Goal: Task Accomplishment & Management: Manage account settings

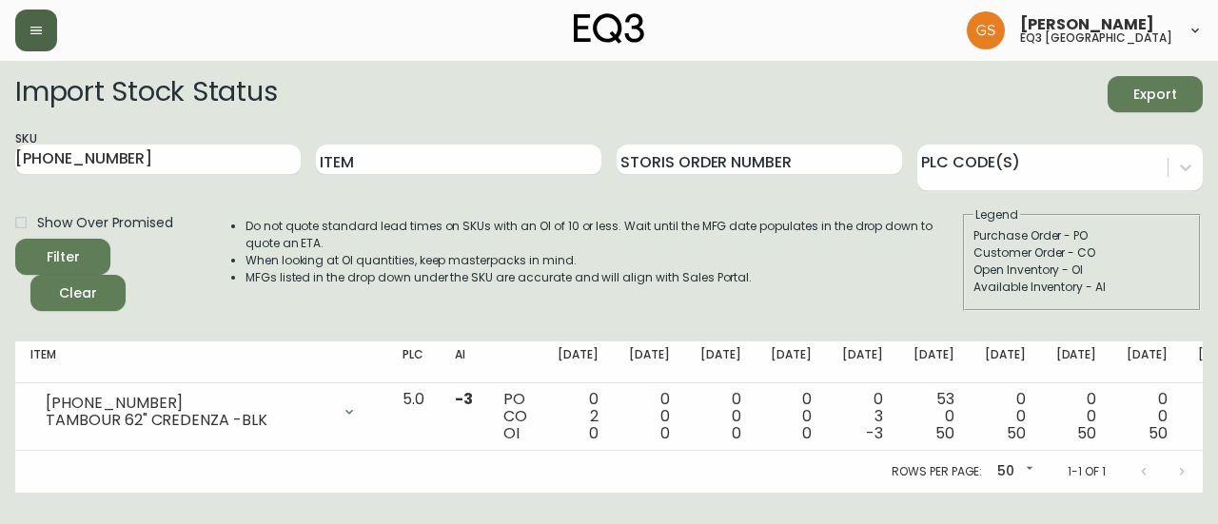
click at [27, 24] on button "button" at bounding box center [36, 31] width 42 height 42
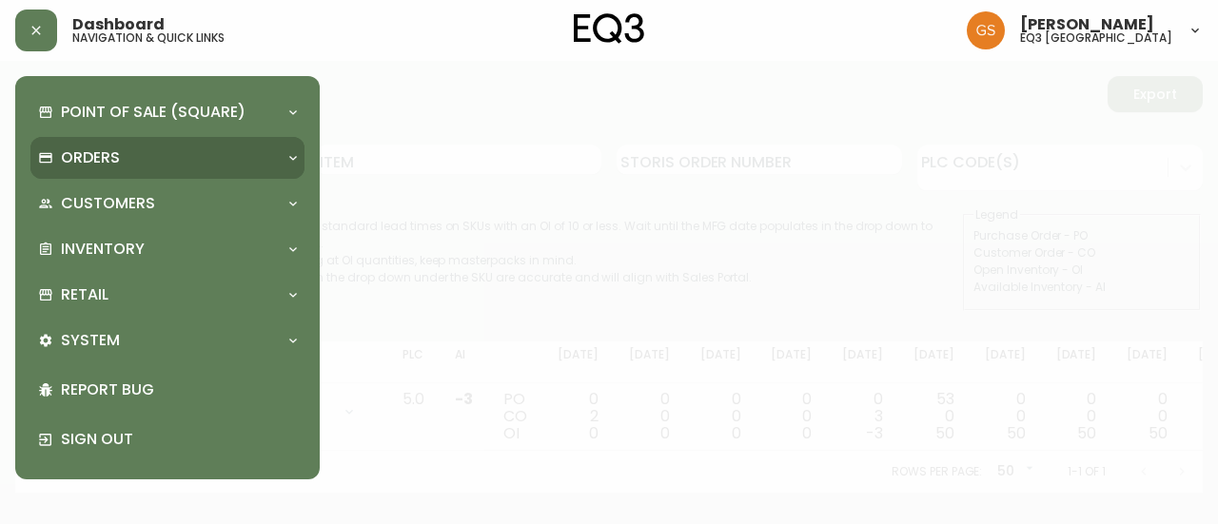
click at [118, 150] on p "Orders" at bounding box center [90, 158] width 59 height 21
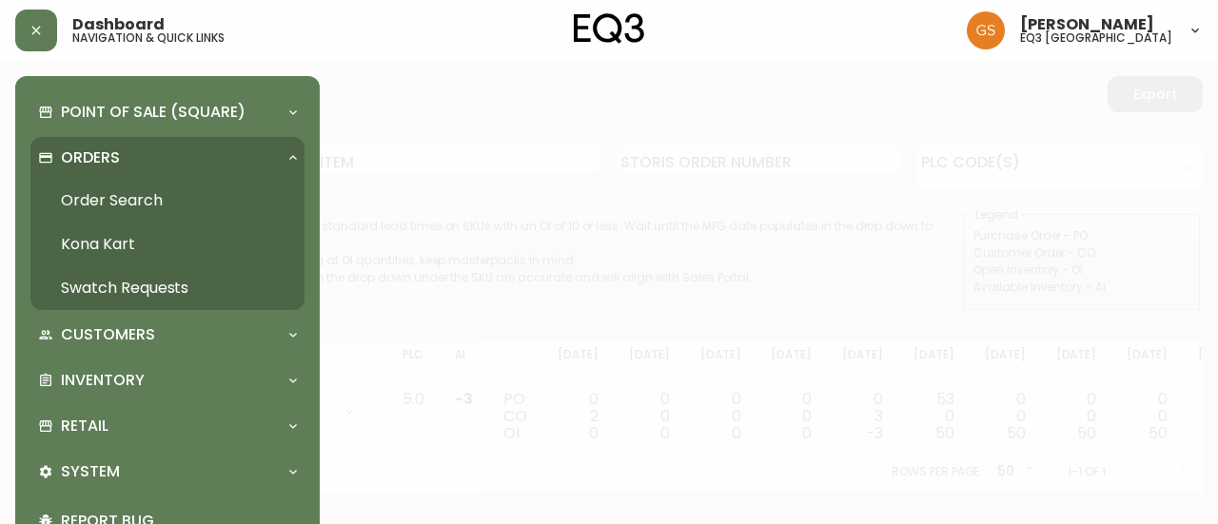
click at [128, 193] on link "Order Search" at bounding box center [167, 201] width 274 height 44
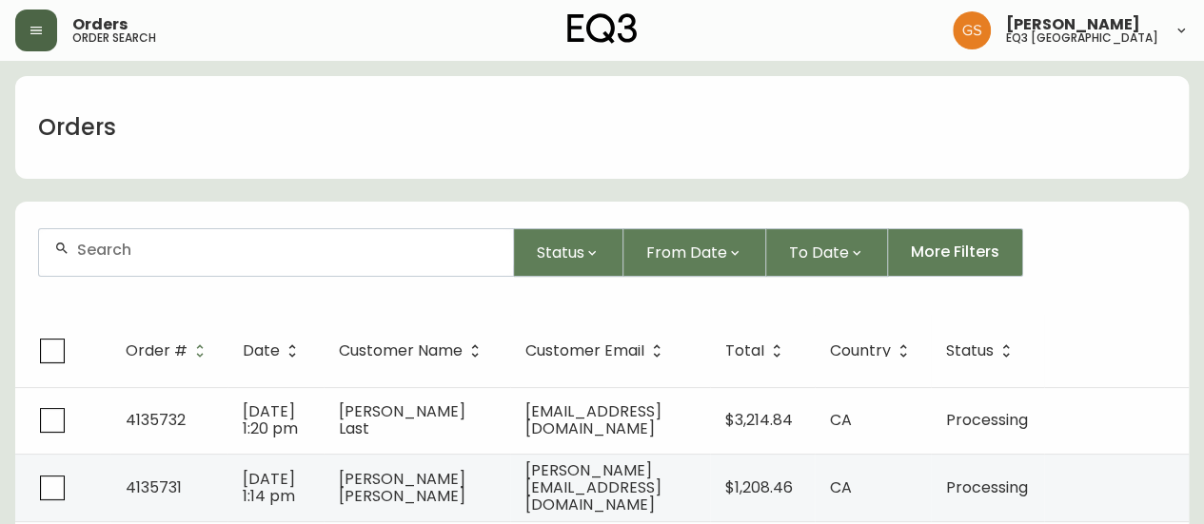
click at [49, 41] on button "button" at bounding box center [36, 31] width 42 height 42
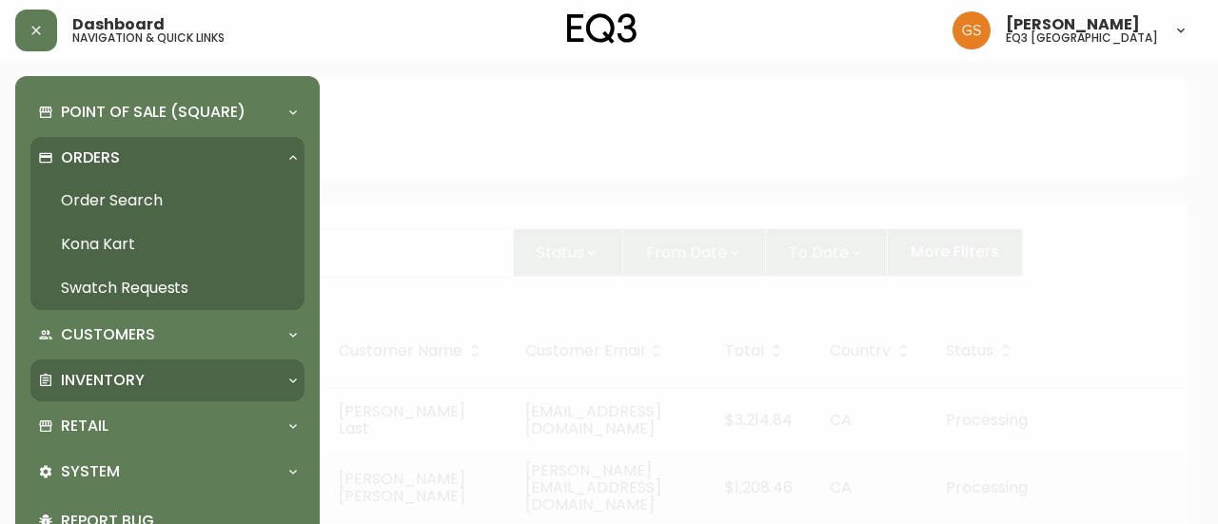
click at [171, 372] on div "Inventory" at bounding box center [158, 380] width 240 height 21
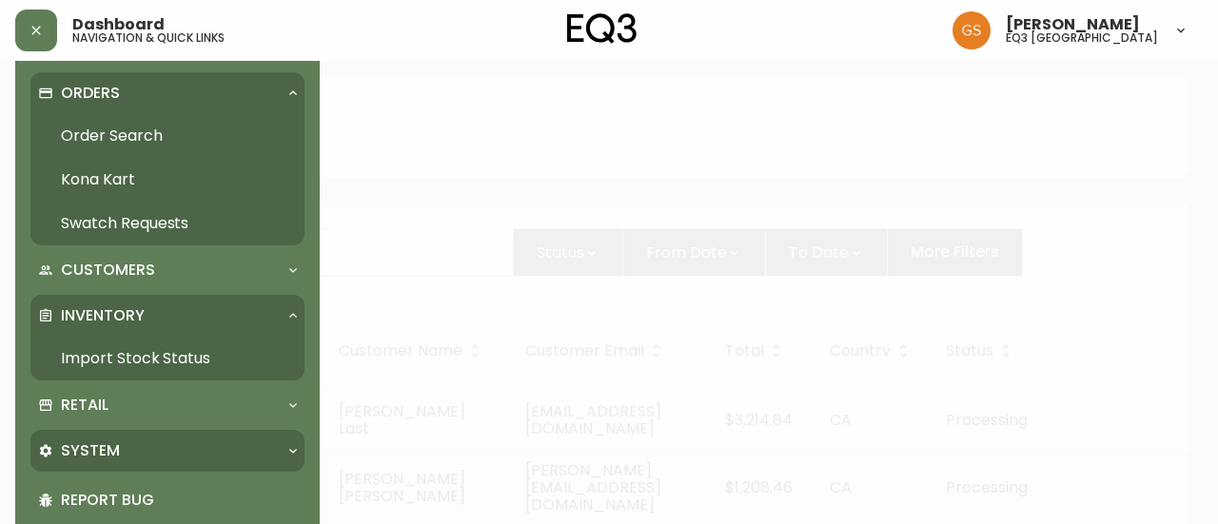
scroll to position [95, 0]
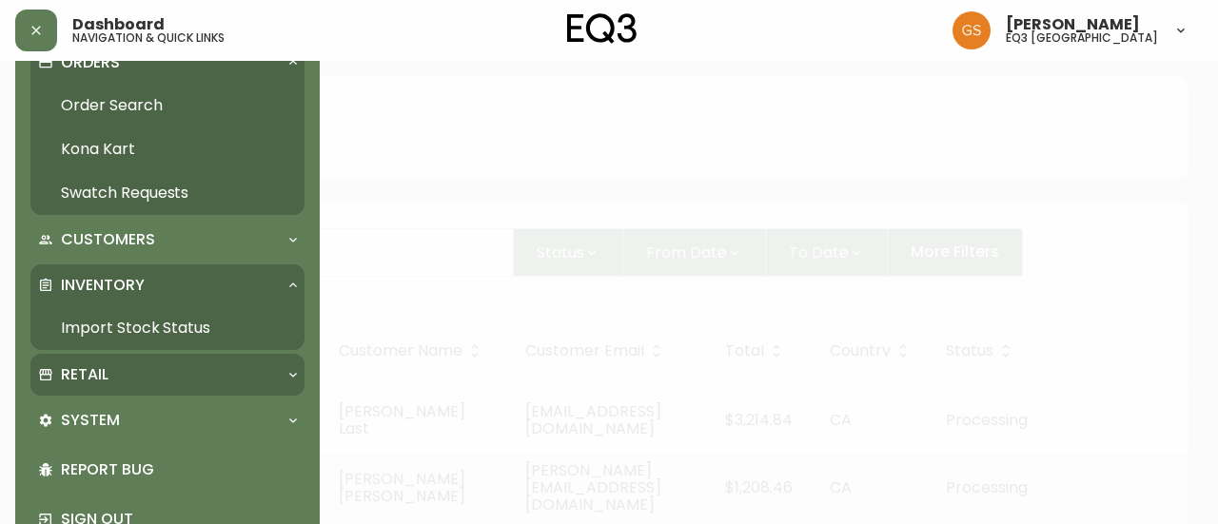
click at [168, 384] on div "Retail" at bounding box center [158, 375] width 240 height 21
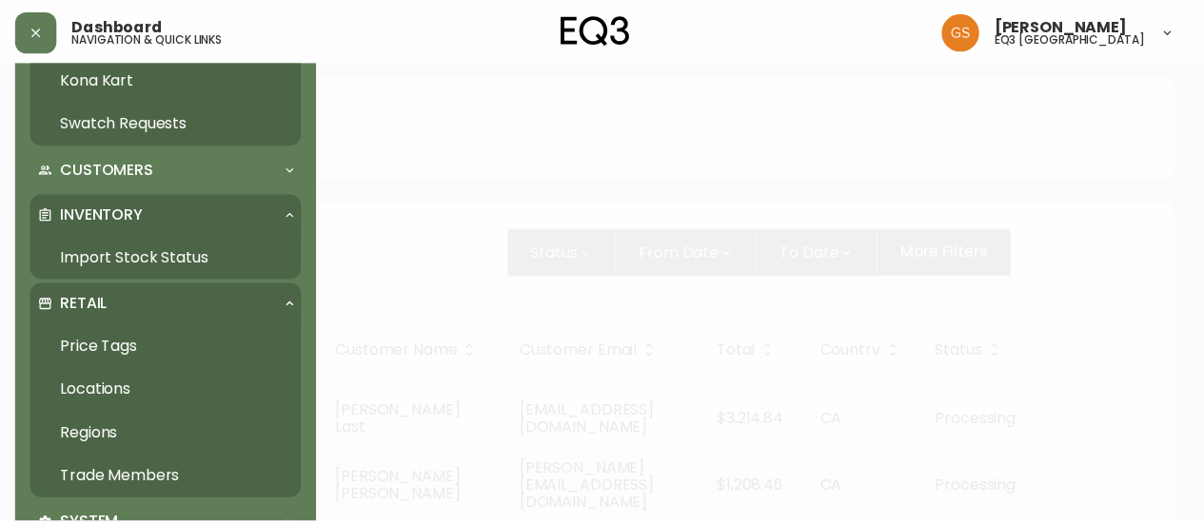
scroll to position [190, 0]
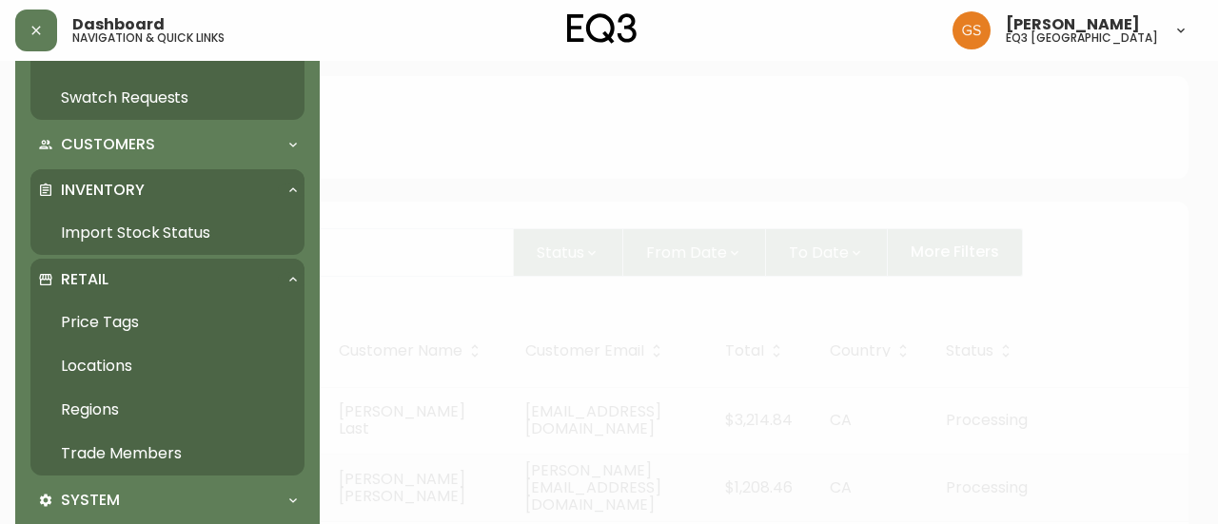
click at [157, 443] on link "Trade Members" at bounding box center [167, 454] width 274 height 44
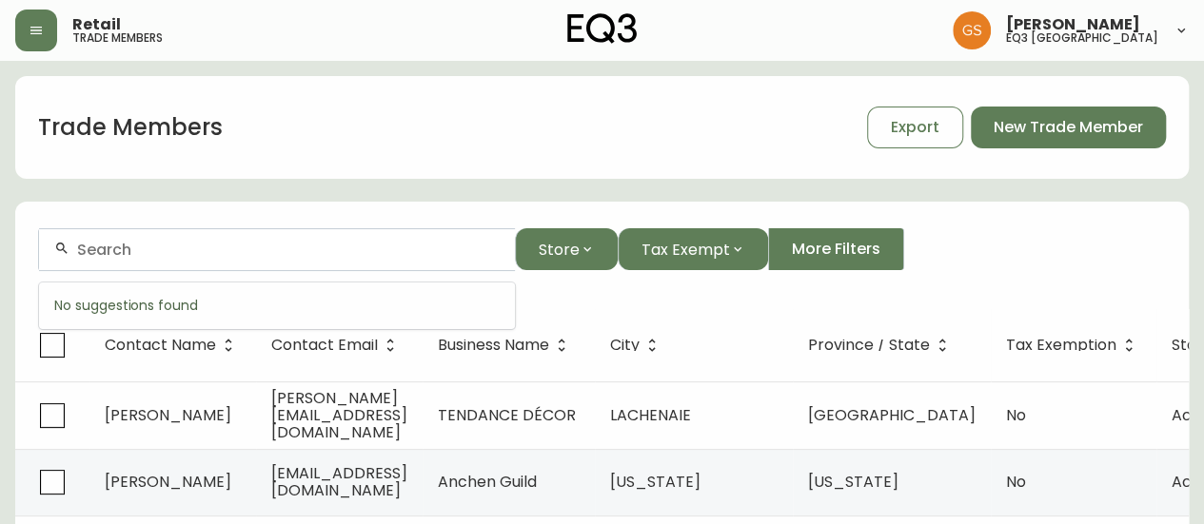
click at [297, 256] on input "text" at bounding box center [288, 250] width 423 height 18
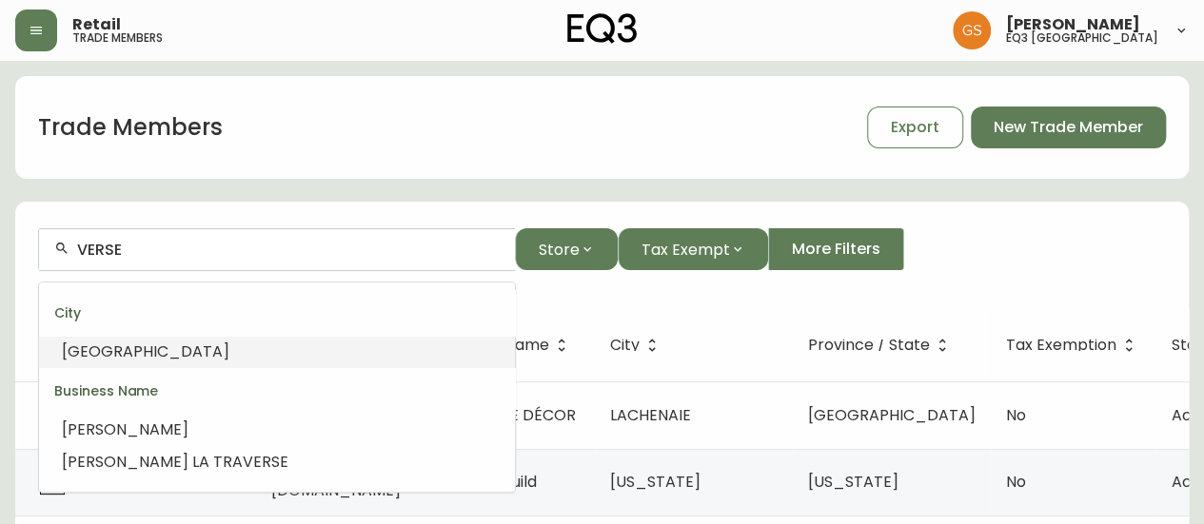
type input "[GEOGRAPHIC_DATA]"
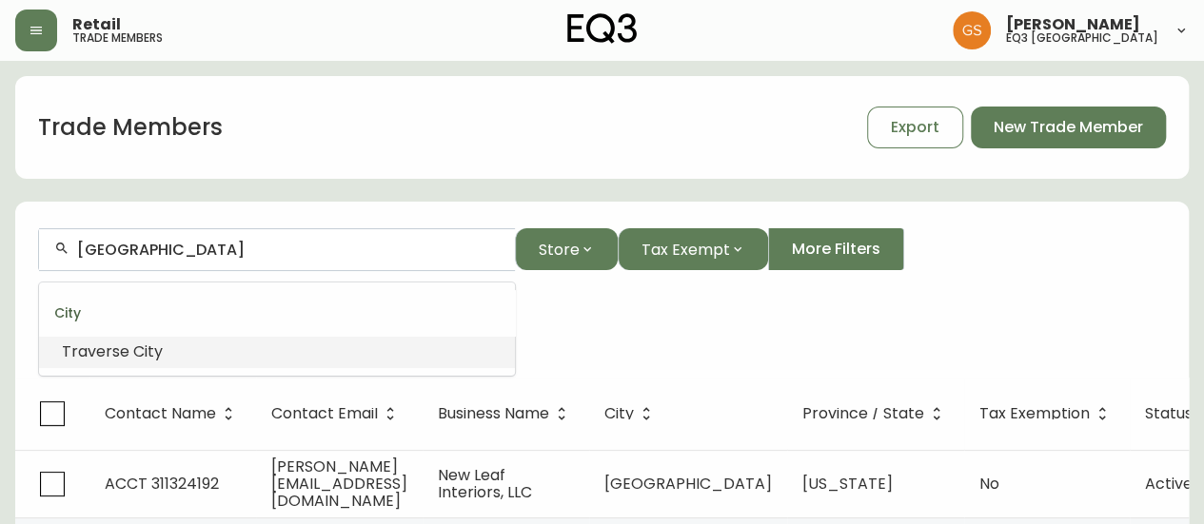
drag, startPoint x: 228, startPoint y: 251, endPoint x: 4, endPoint y: 257, distance: 224.7
click at [4, 257] on main "Trade Members Export New Trade Member Traverse City Store Tax Exempt More Filte…" at bounding box center [602, 344] width 1204 height 567
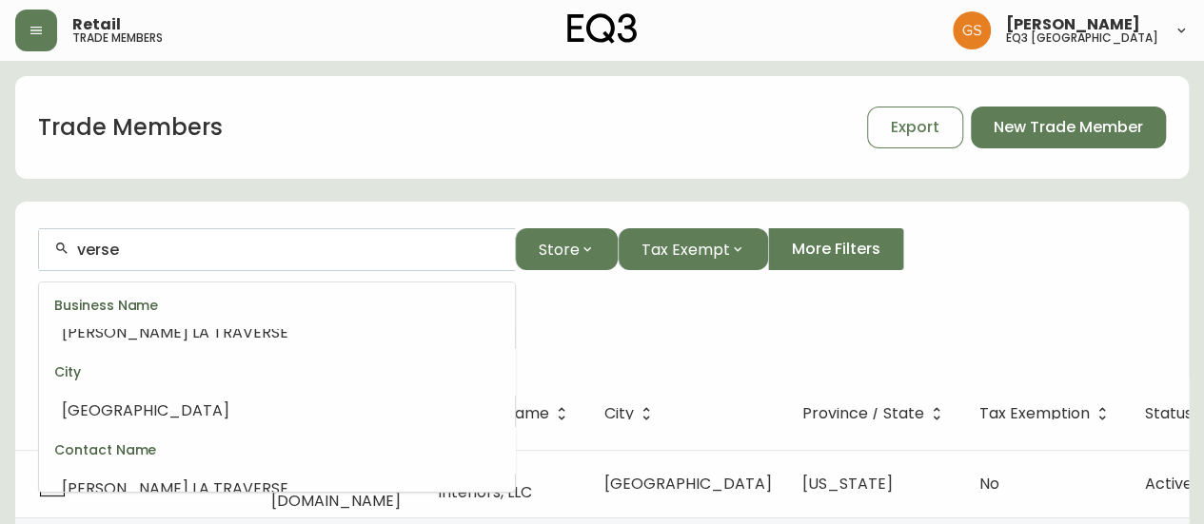
scroll to position [148, 0]
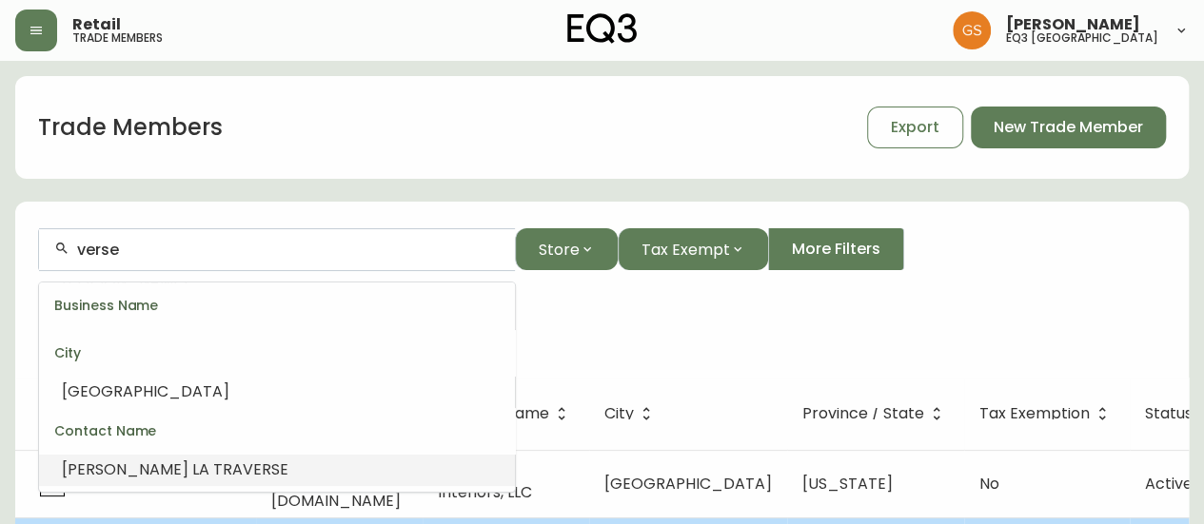
type input "verse"
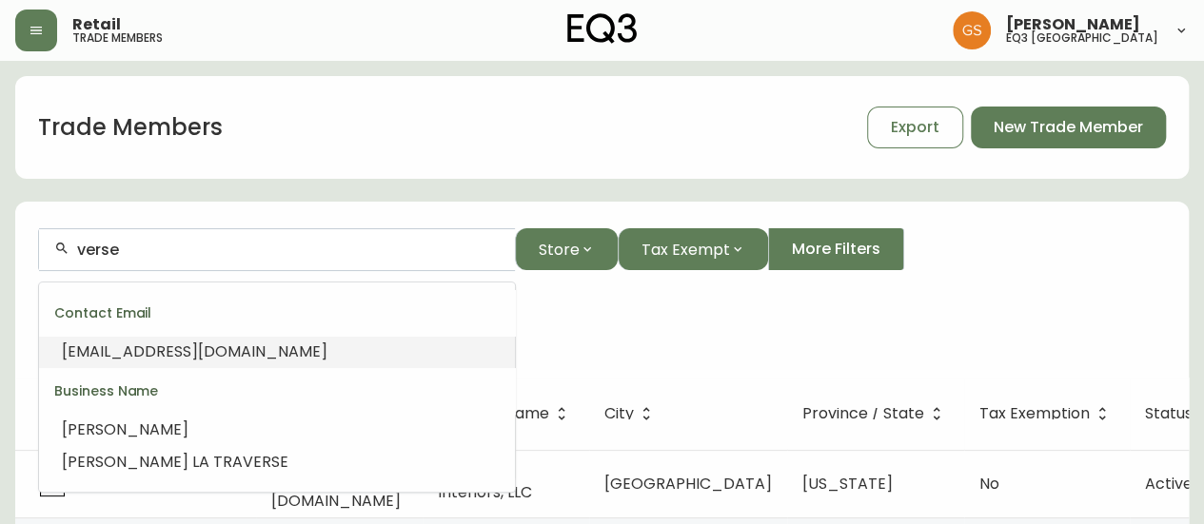
drag, startPoint x: 139, startPoint y: 250, endPoint x: 45, endPoint y: 253, distance: 94.3
click at [45, 253] on div "verse" at bounding box center [277, 249] width 476 height 43
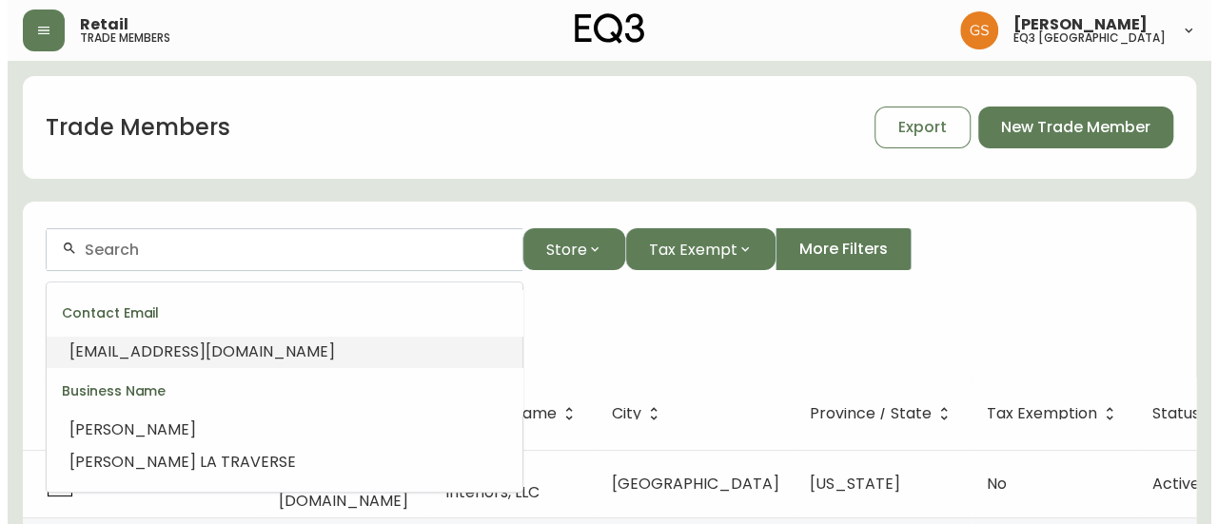
scroll to position [0, 0]
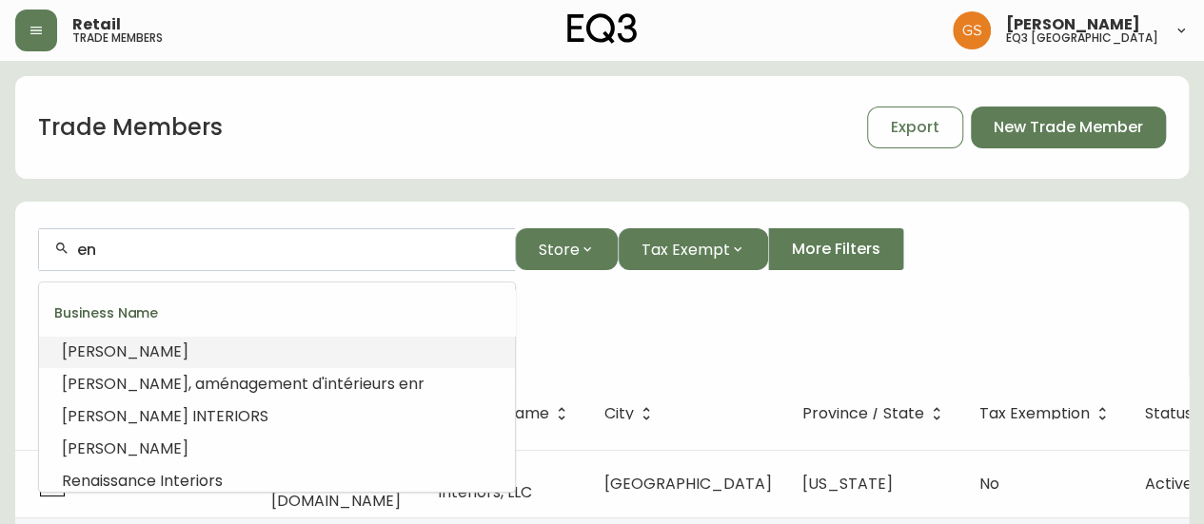
type input "e"
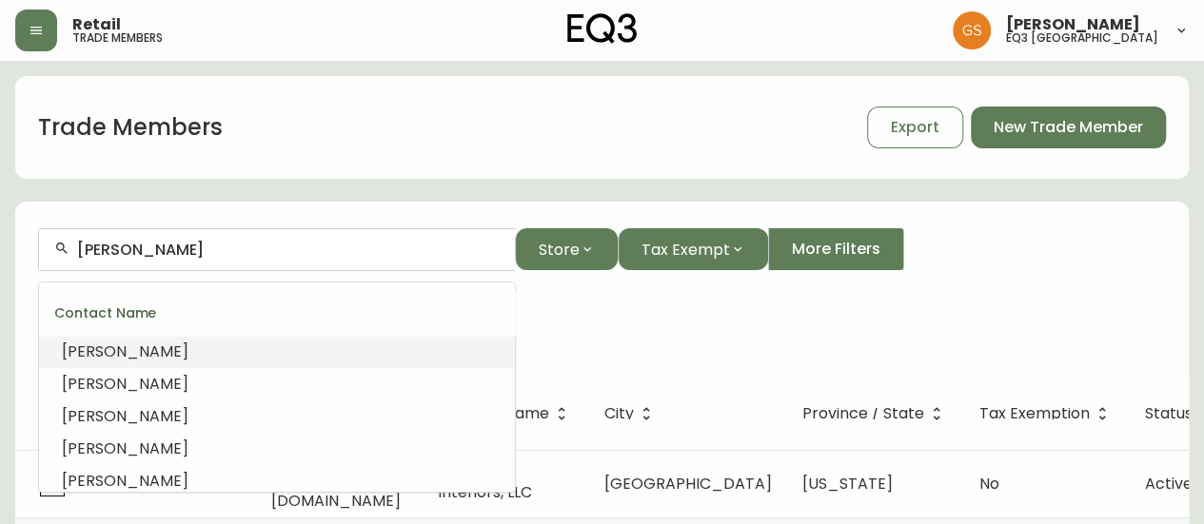
type input "[PERSON_NAME]"
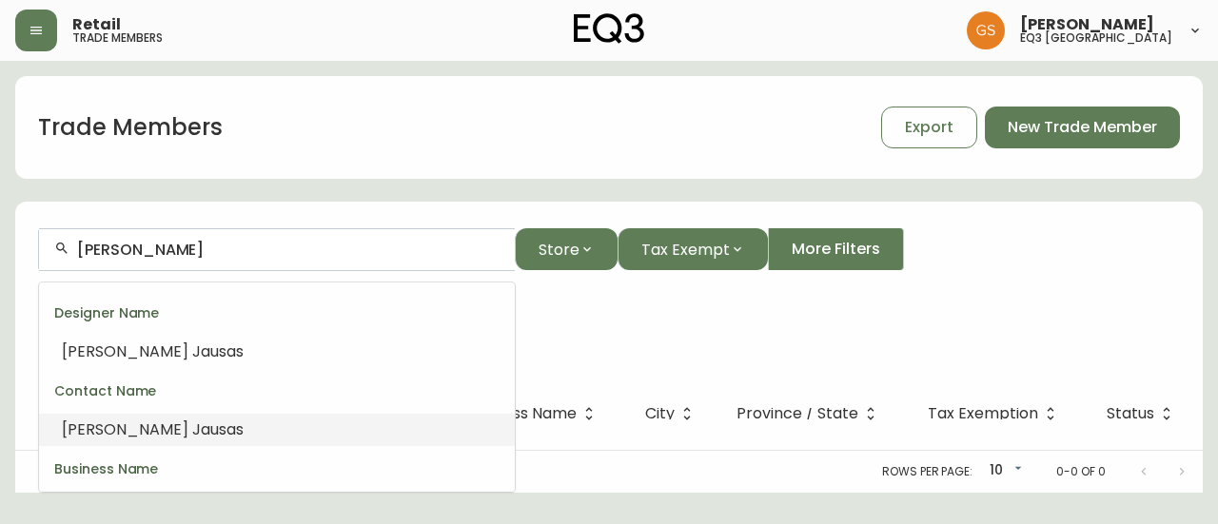
drag, startPoint x: 200, startPoint y: 243, endPoint x: 27, endPoint y: 252, distance: 173.5
click at [27, 252] on form "[PERSON_NAME] Store Tax Exempt More Filters City: [GEOGRAPHIC_DATA] Contact Nam…" at bounding box center [609, 292] width 1188 height 172
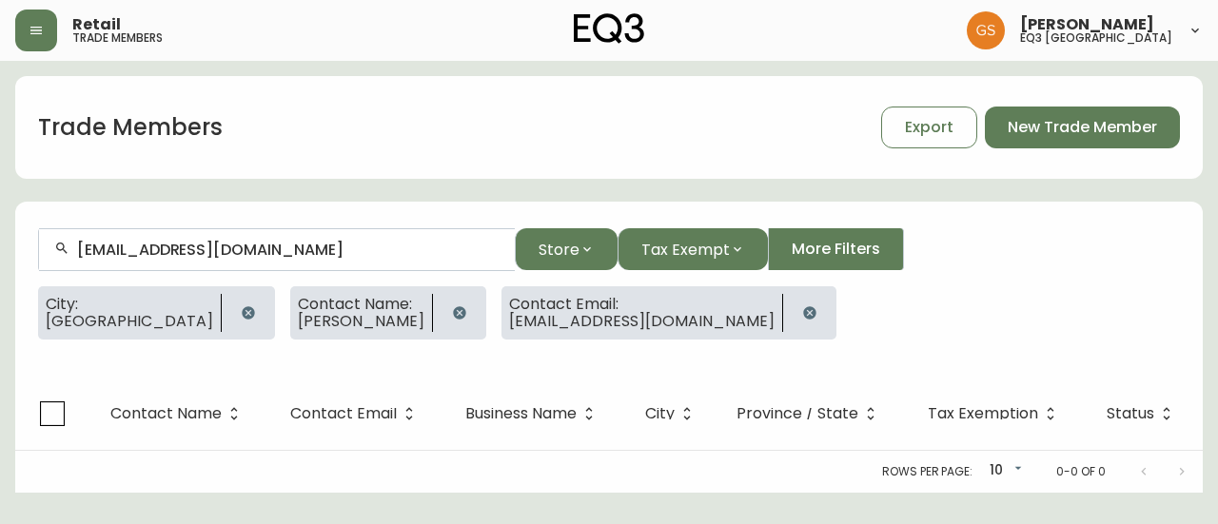
drag, startPoint x: 355, startPoint y: 239, endPoint x: 61, endPoint y: 284, distance: 297.5
click at [49, 275] on form "[EMAIL_ADDRESS][DOMAIN_NAME] Store Tax Exempt More Filters City: [GEOGRAPHIC_DA…" at bounding box center [609, 292] width 1188 height 172
type input "[EMAIL_ADDRESS][DOMAIN_NAME]"
click at [241, 308] on icon "button" at bounding box center [248, 313] width 15 height 15
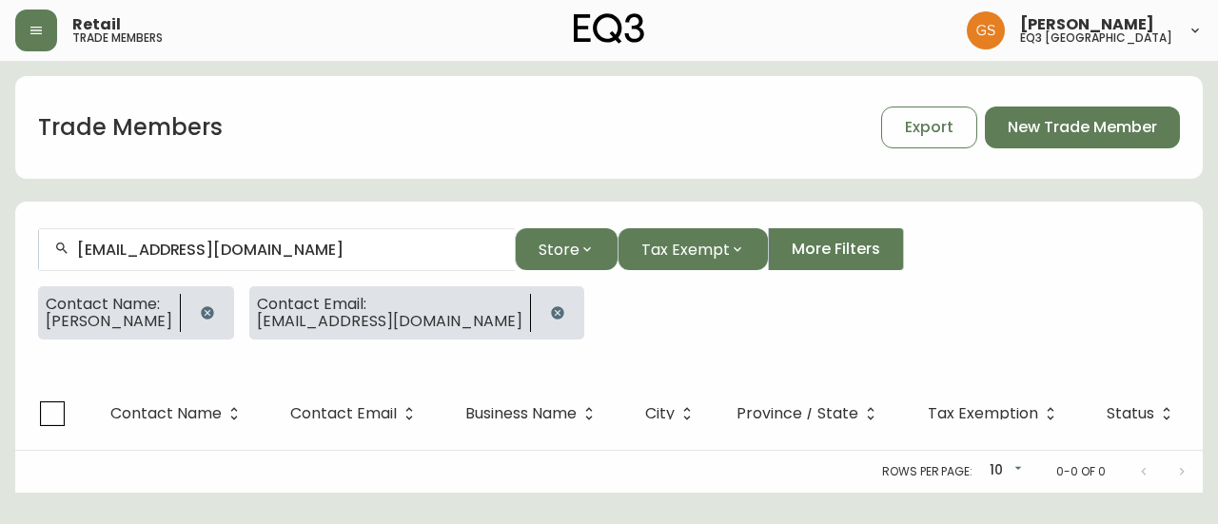
click at [201, 309] on icon "button" at bounding box center [207, 312] width 12 height 12
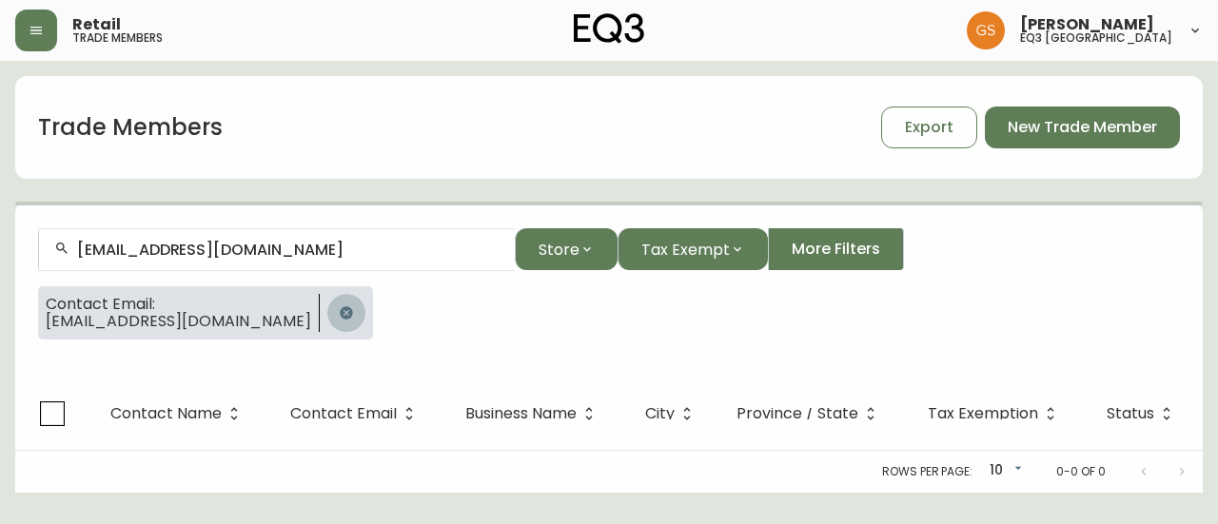
click at [327, 317] on button "button" at bounding box center [346, 313] width 38 height 38
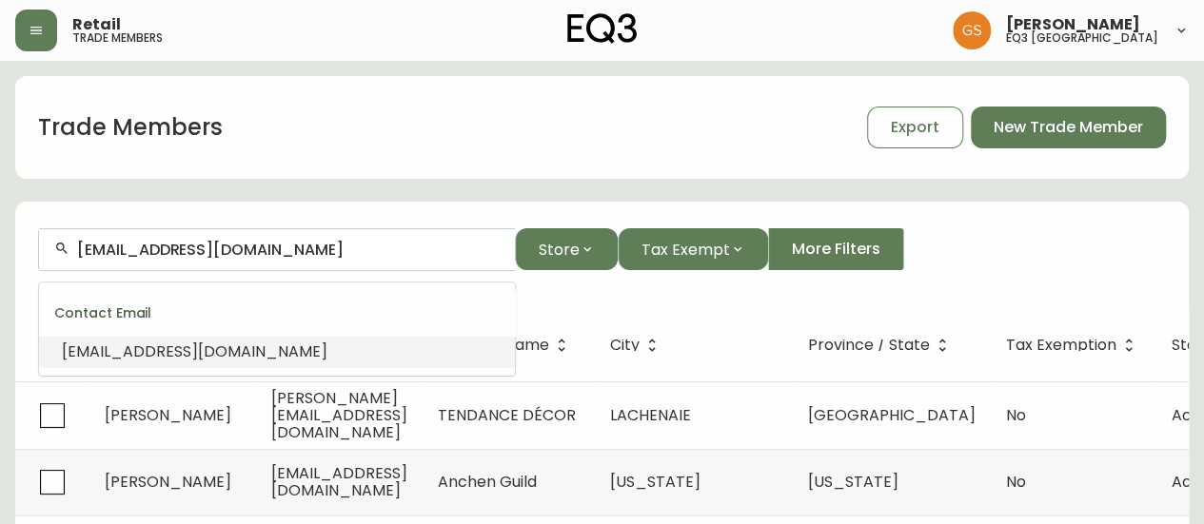
drag, startPoint x: 316, startPoint y: 252, endPoint x: 30, endPoint y: 256, distance: 285.6
click at [30, 256] on form "[EMAIL_ADDRESS][DOMAIN_NAME] Store Tax Exempt More Filters" at bounding box center [602, 258] width 1174 height 104
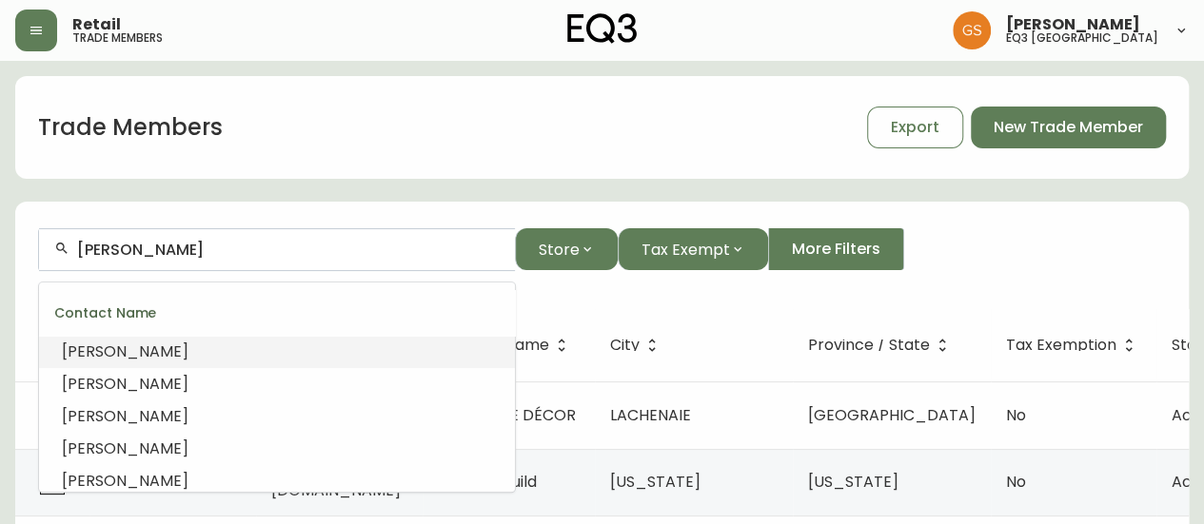
click at [293, 147] on div "Trade Members Export New Trade Member" at bounding box center [602, 127] width 1174 height 61
click at [306, 253] on input "[PERSON_NAME]" at bounding box center [288, 250] width 423 height 18
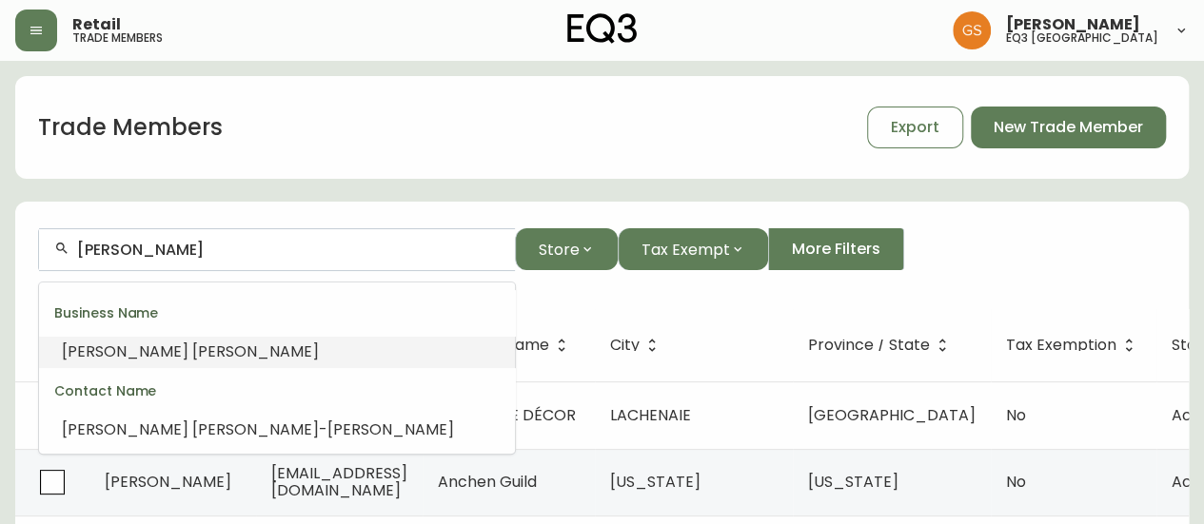
click at [255, 356] on li "[PERSON_NAME]" at bounding box center [277, 352] width 476 height 32
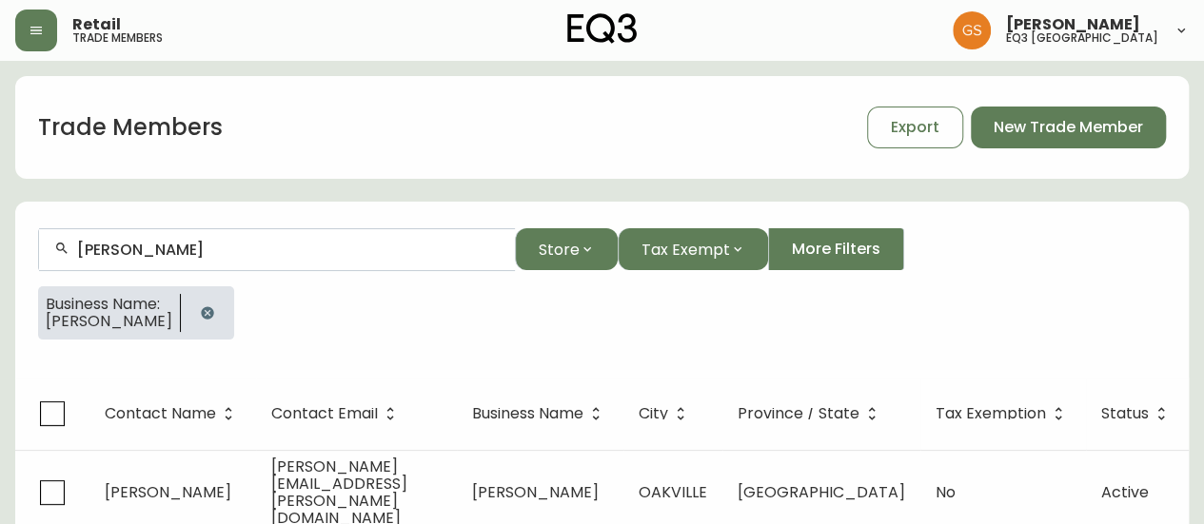
scroll to position [33, 0]
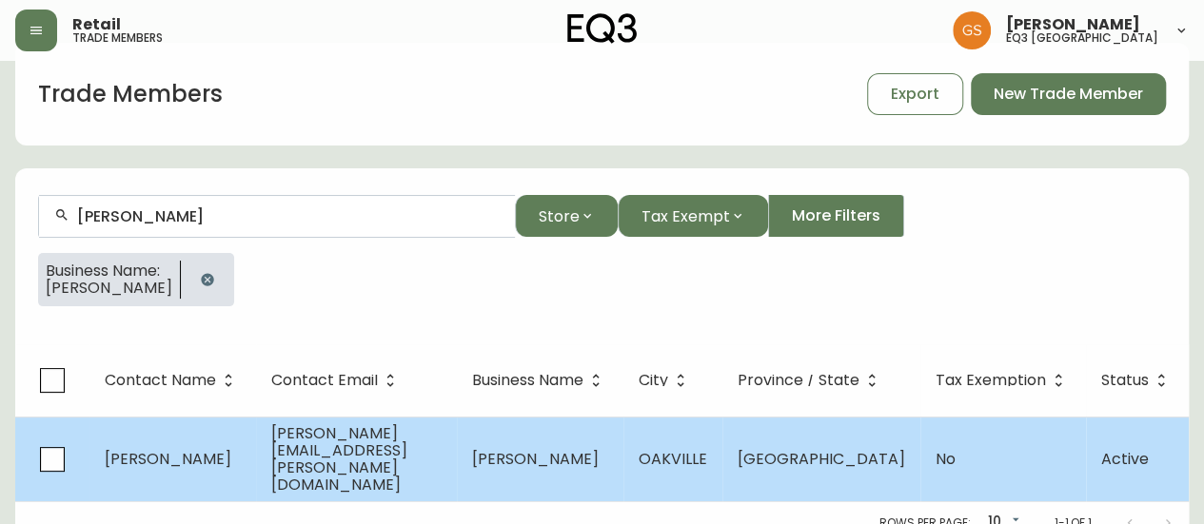
type input "[PERSON_NAME]"
click at [334, 458] on span "[PERSON_NAME][EMAIL_ADDRESS][PERSON_NAME][DOMAIN_NAME]" at bounding box center [339, 459] width 136 height 73
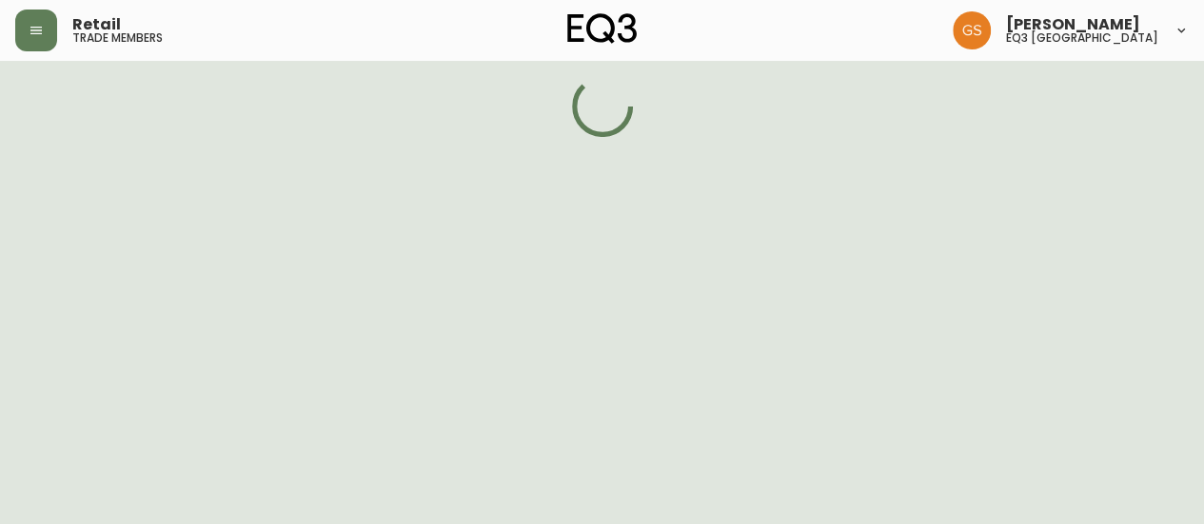
select select "ON"
select select "CA"
select select "CA_EN"
select select "Outreach from a Trade Rep"
select select "Real Estate Agent"
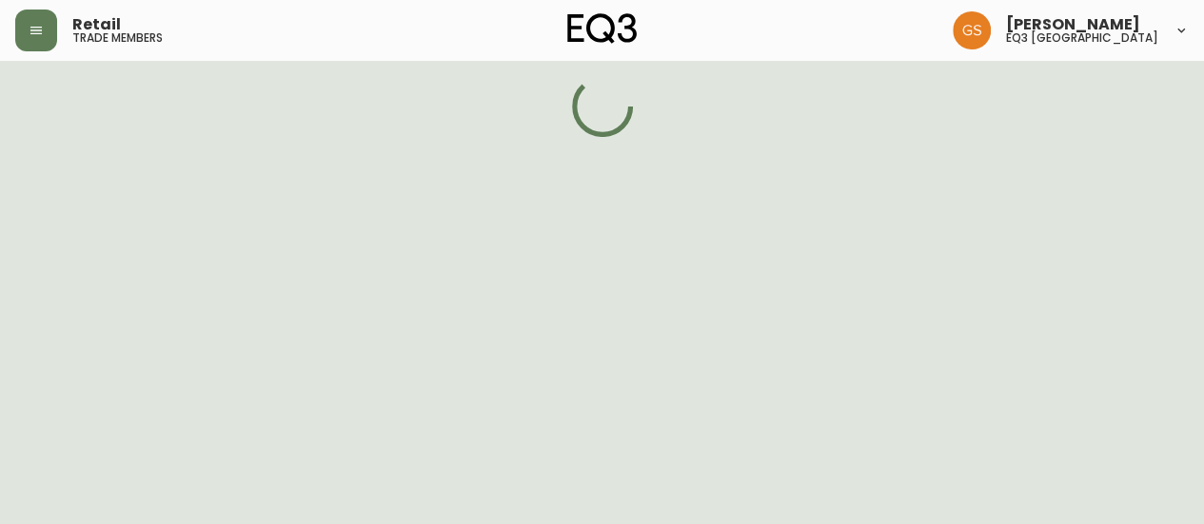
select select "false"
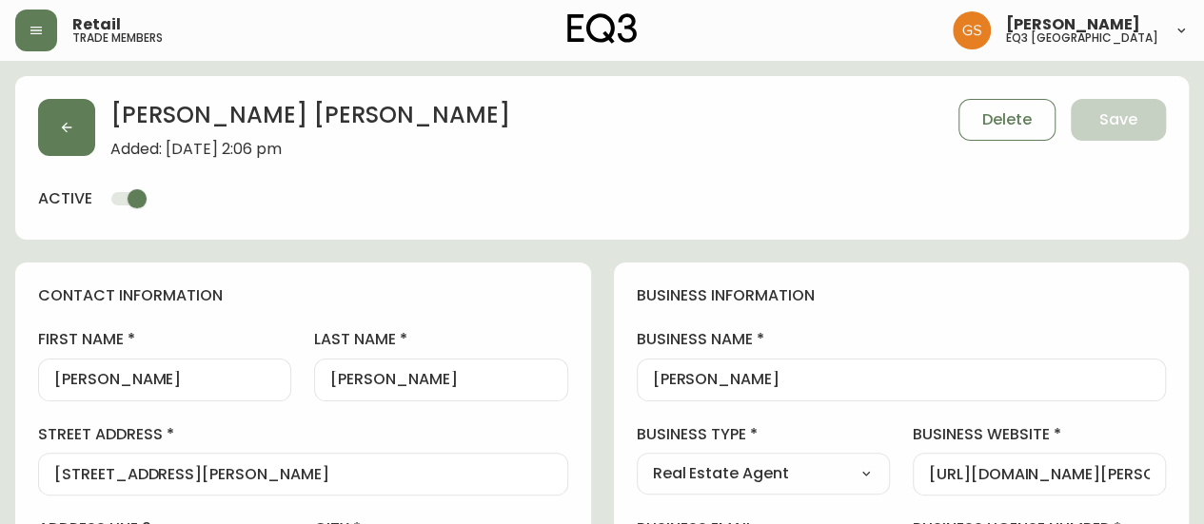
type input "EQ3 [GEOGRAPHIC_DATA]"
select select "cjw10z96q005b6gs00r6w7pwt"
